Goal: Information Seeking & Learning: Learn about a topic

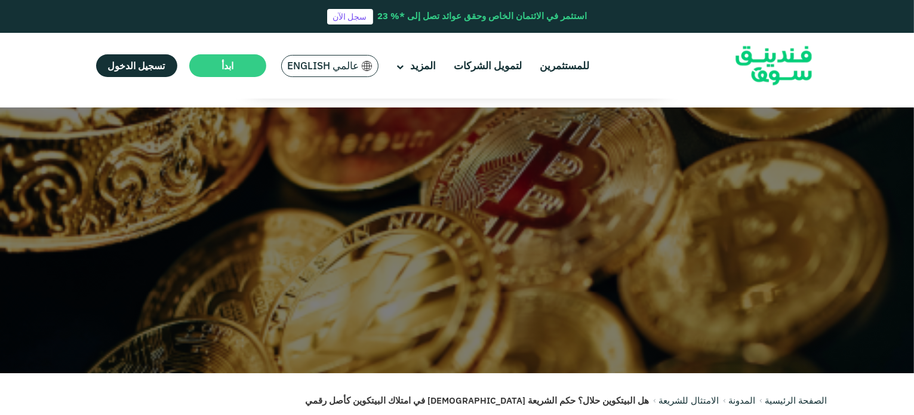
click at [800, 68] on img at bounding box center [773, 66] width 117 height 60
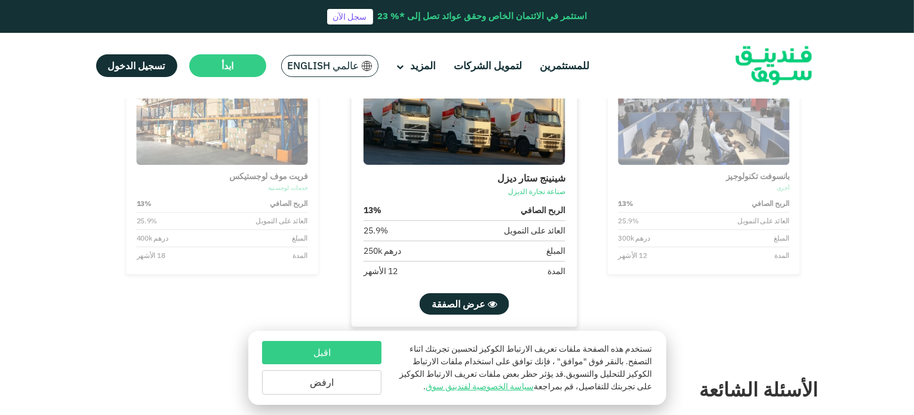
scroll to position [1373, 0]
